Goal: Check status: Check status

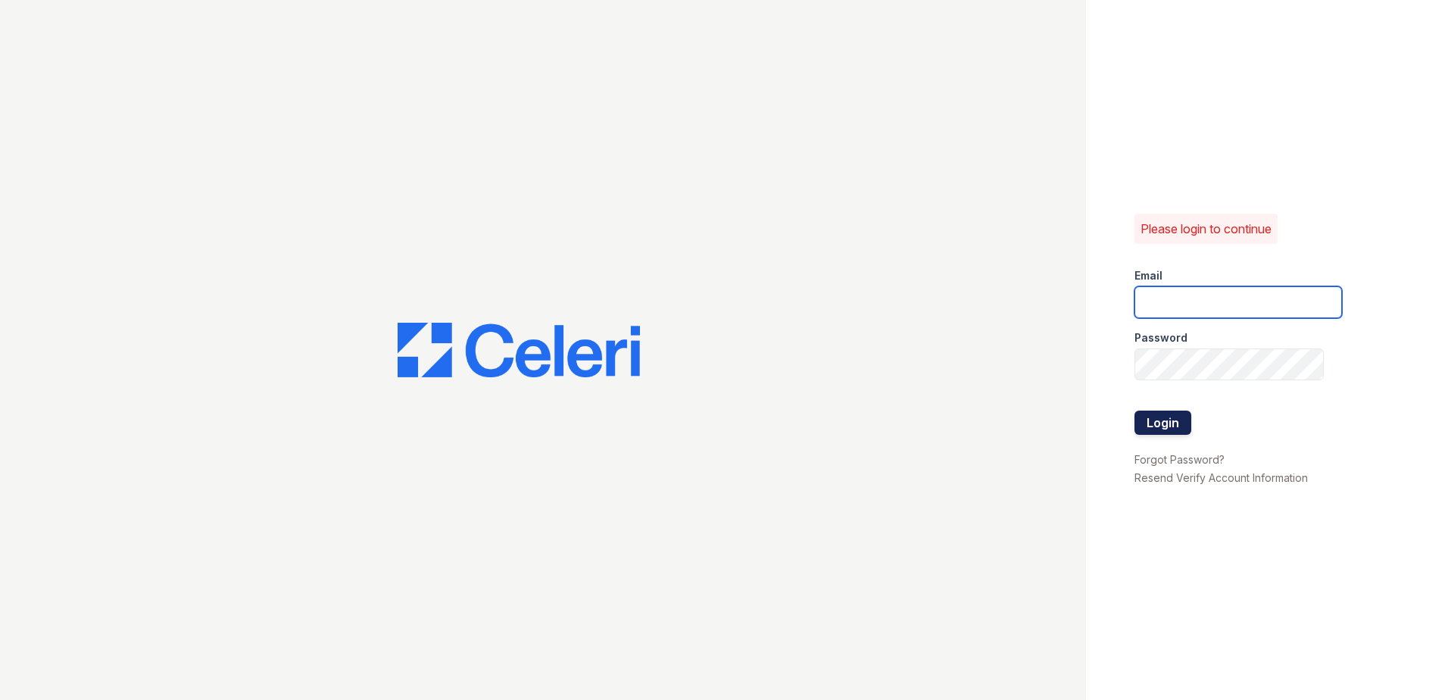
type input "[EMAIL_ADDRESS][DOMAIN_NAME]"
click at [1180, 429] on button "Login" at bounding box center [1163, 423] width 57 height 24
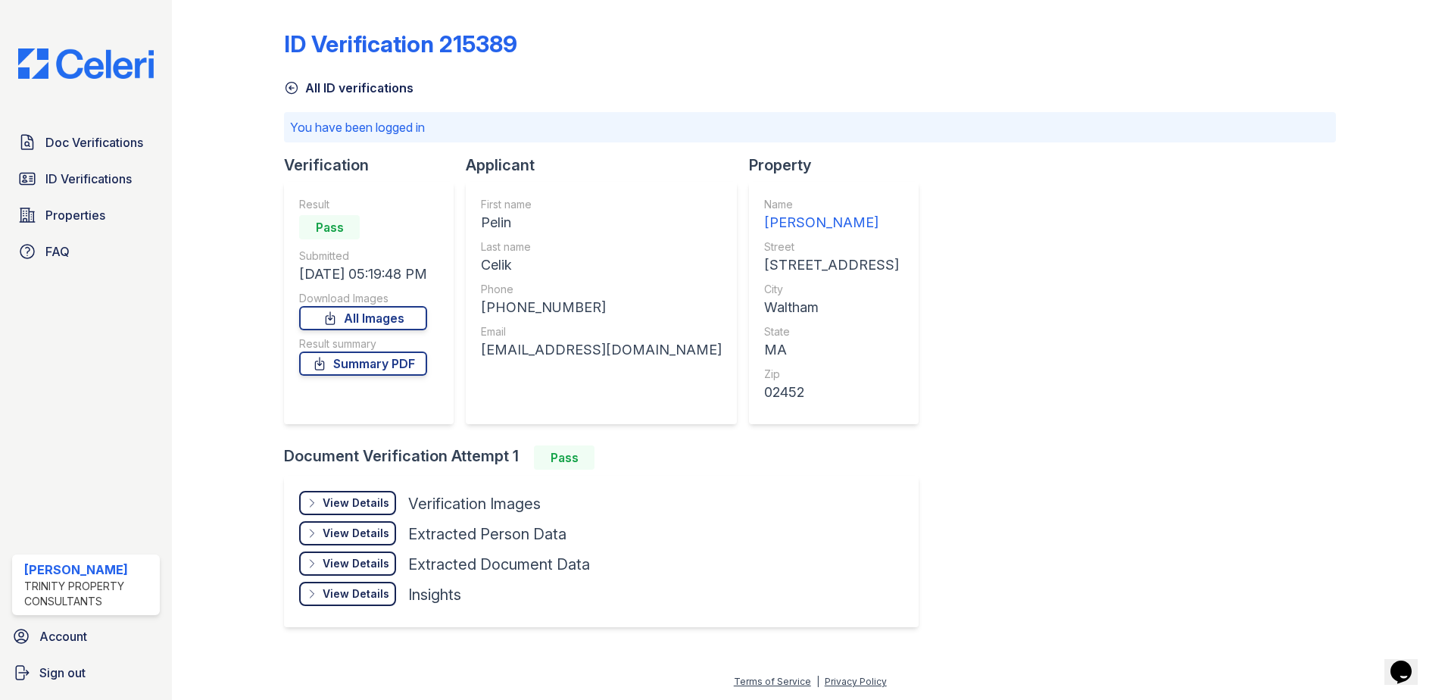
drag, startPoint x: 86, startPoint y: 182, endPoint x: 233, endPoint y: 151, distance: 150.0
click at [86, 182] on span "ID Verifications" at bounding box center [88, 179] width 86 height 18
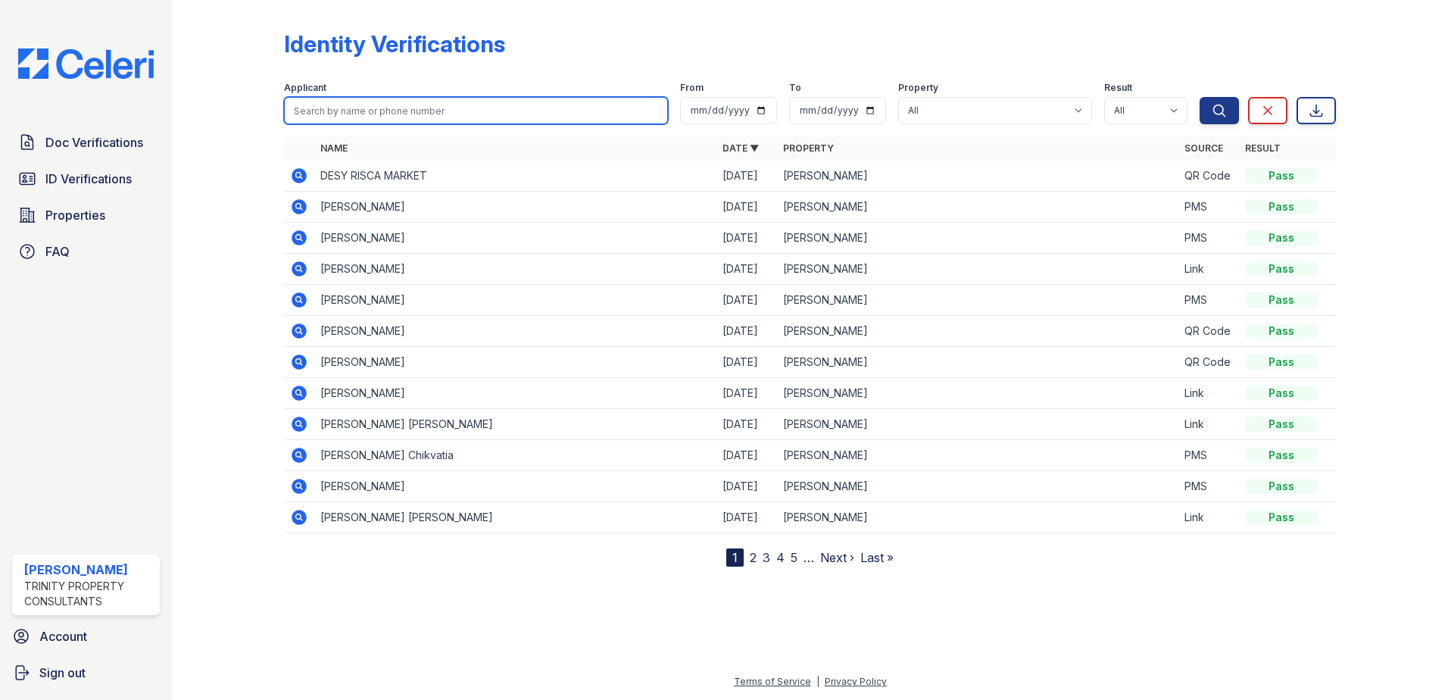
click at [368, 115] on input "search" at bounding box center [476, 110] width 384 height 27
paste input "Sandra E"
type input "Sandra E"
click at [1200, 97] on button "Search" at bounding box center [1219, 110] width 39 height 27
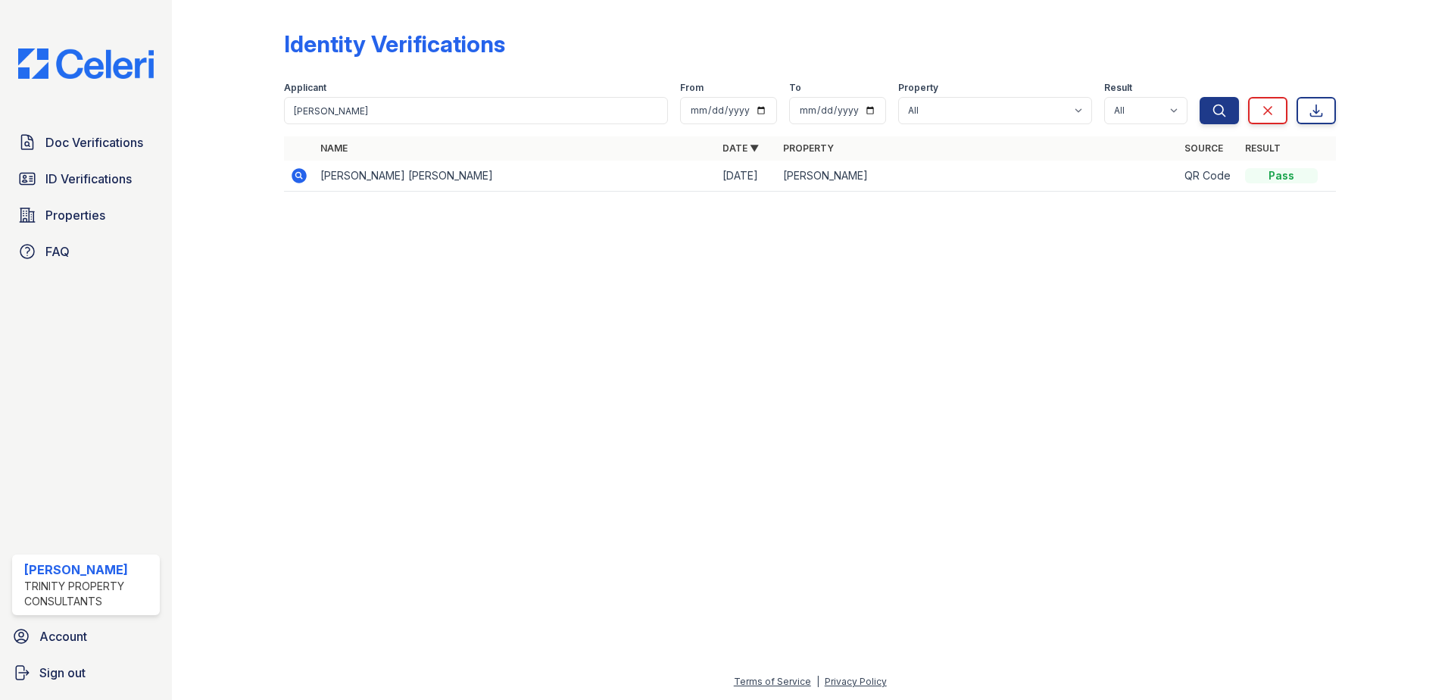
click at [455, 173] on td "SANDRA EVELYN RAMIREZ PINEDA" at bounding box center [515, 176] width 402 height 31
click at [298, 178] on icon at bounding box center [299, 175] width 15 height 15
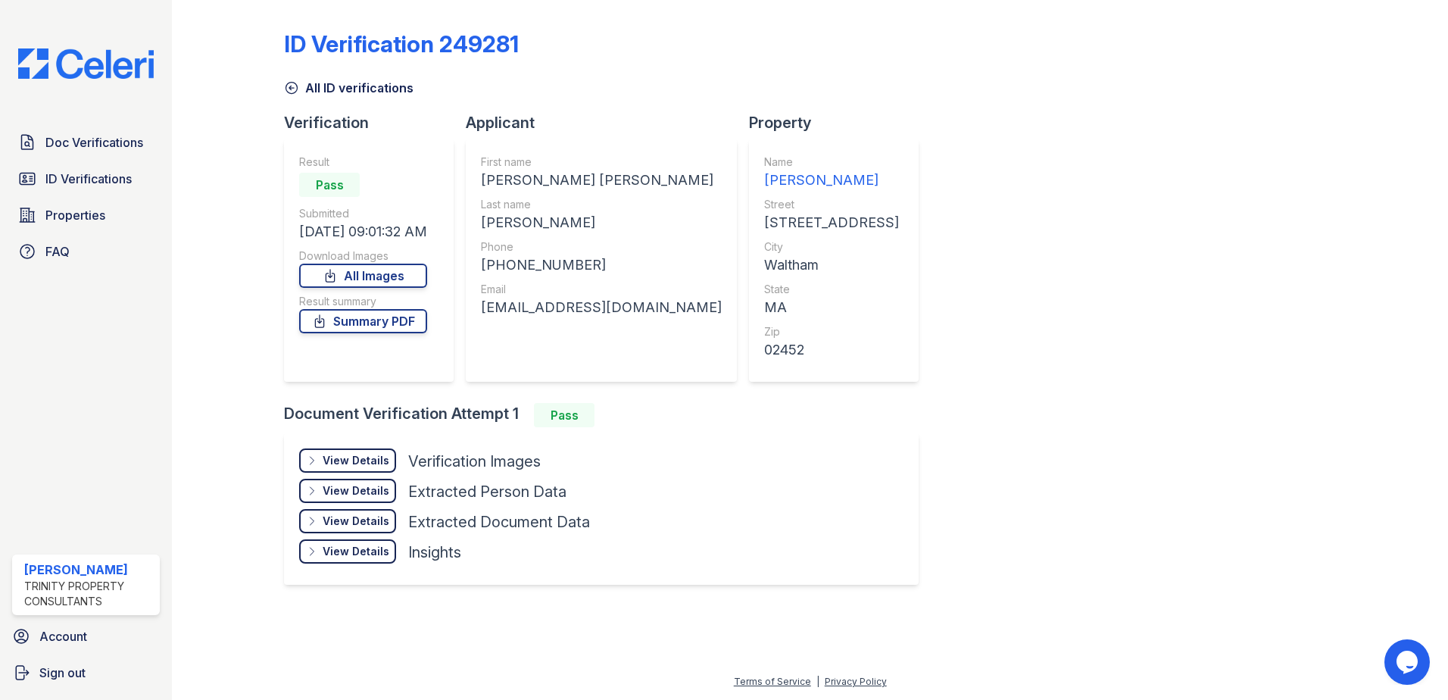
click at [298, 93] on icon at bounding box center [291, 87] width 15 height 15
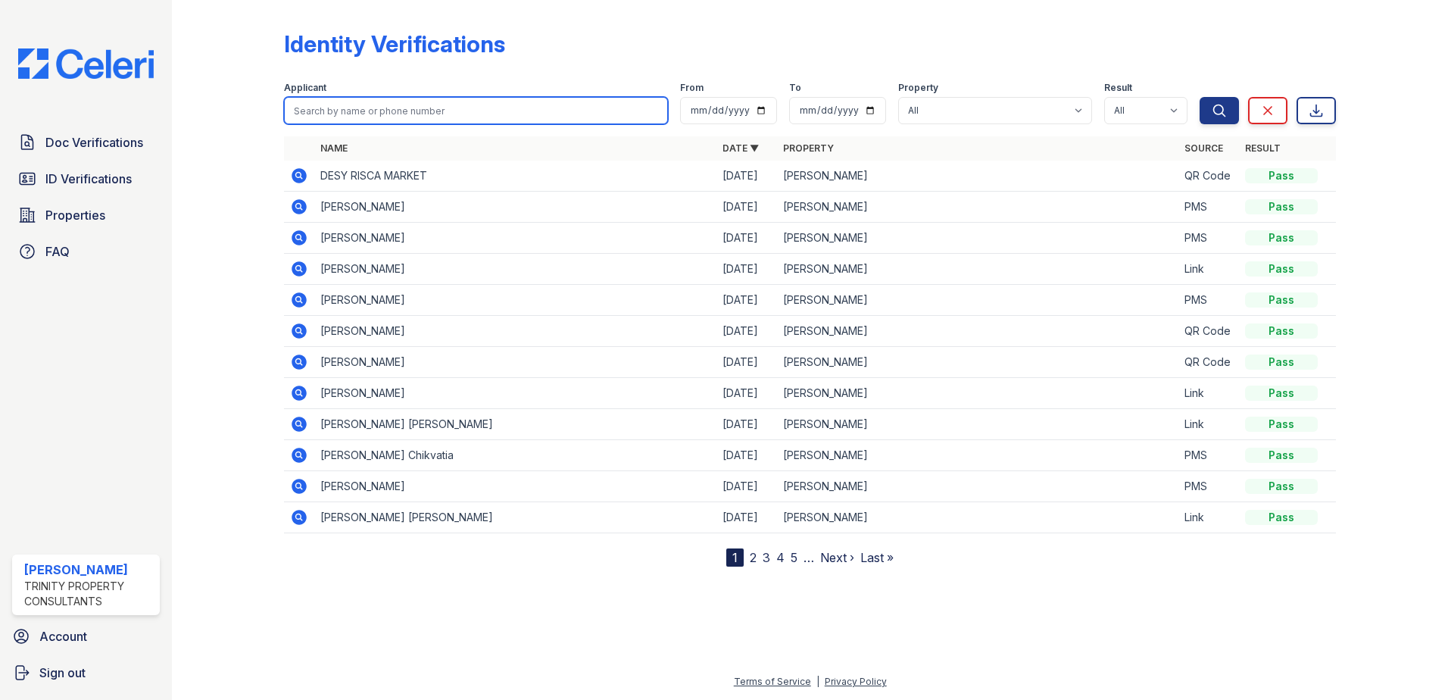
click at [441, 100] on input "search" at bounding box center [476, 110] width 384 height 27
paste input "Yamileth"
type input "Yamileth"
click at [1200, 97] on button "Search" at bounding box center [1219, 110] width 39 height 27
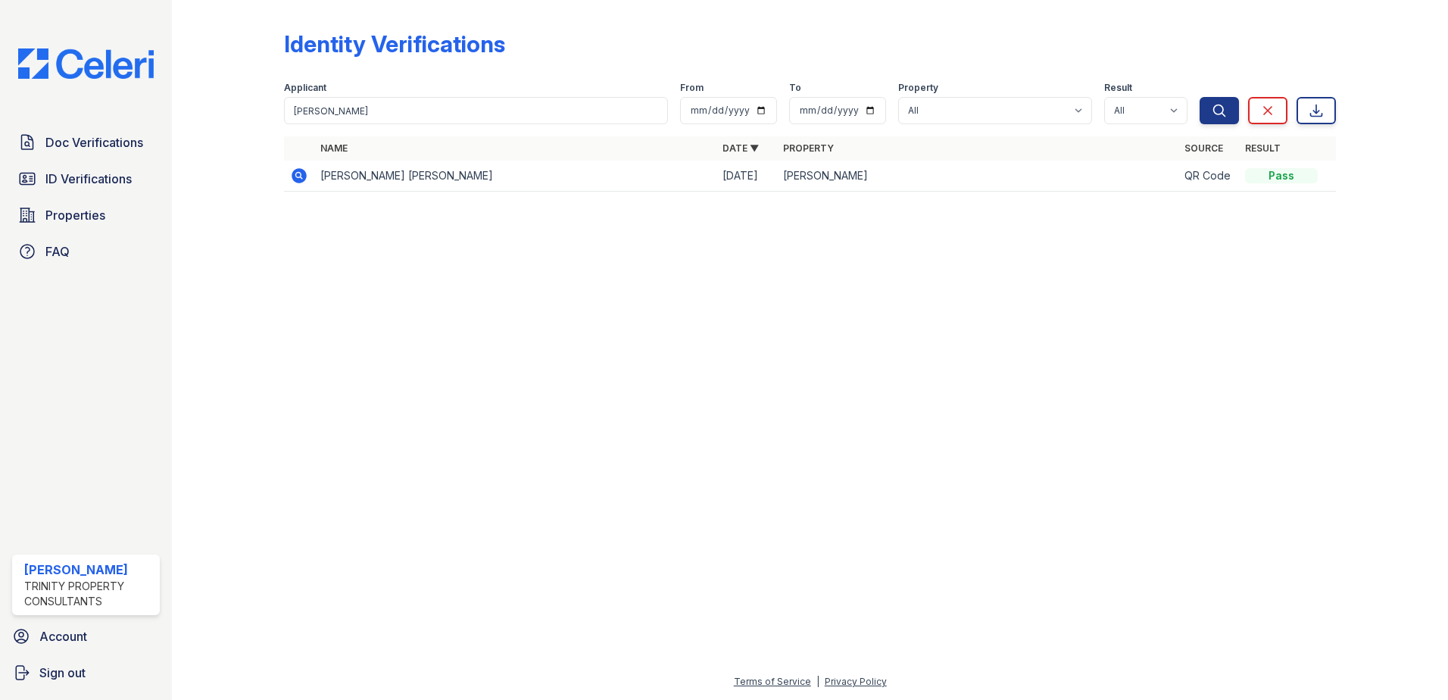
click at [295, 194] on div "Name Date ▼ Property Source Result YAMILETH A PEREZ RAMIREZ 08/27/25 ReNew Walt…" at bounding box center [810, 171] width 1052 height 70
click at [239, 177] on div at bounding box center [240, 106] width 88 height 201
